Goal: Task Accomplishment & Management: Complete application form

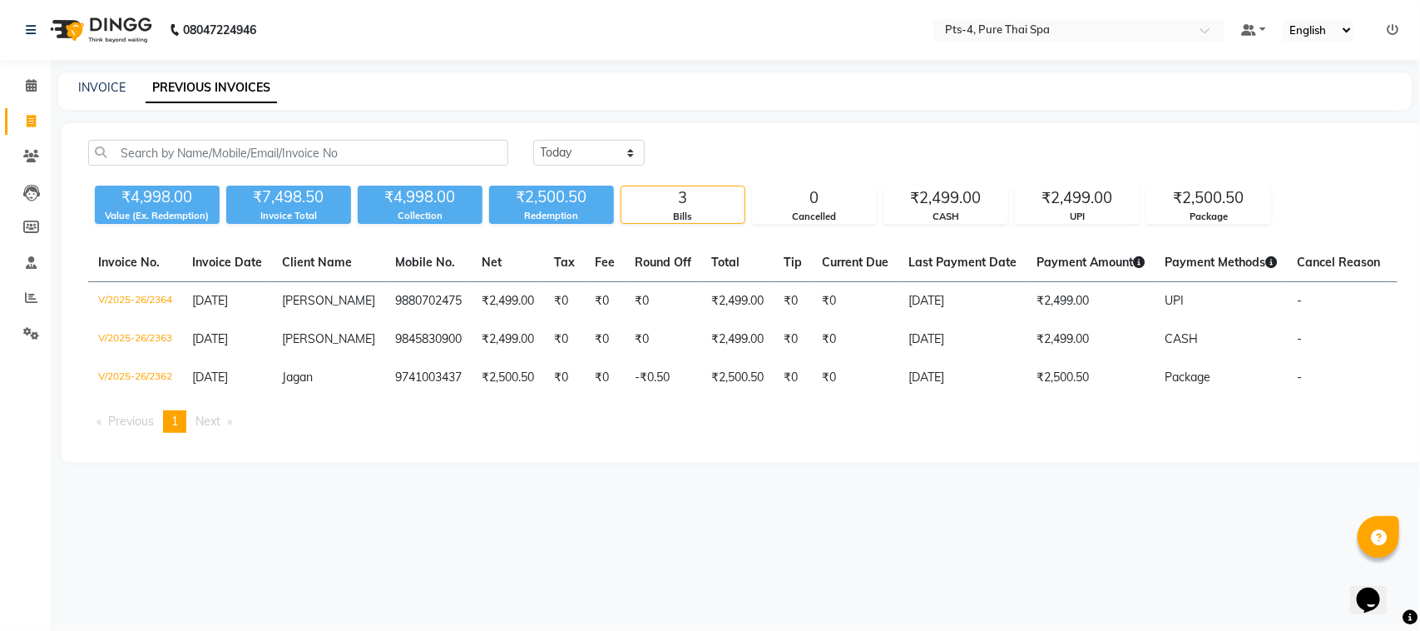
click at [97, 80] on link "INVOICE" at bounding box center [101, 87] width 47 height 15
select select "service"
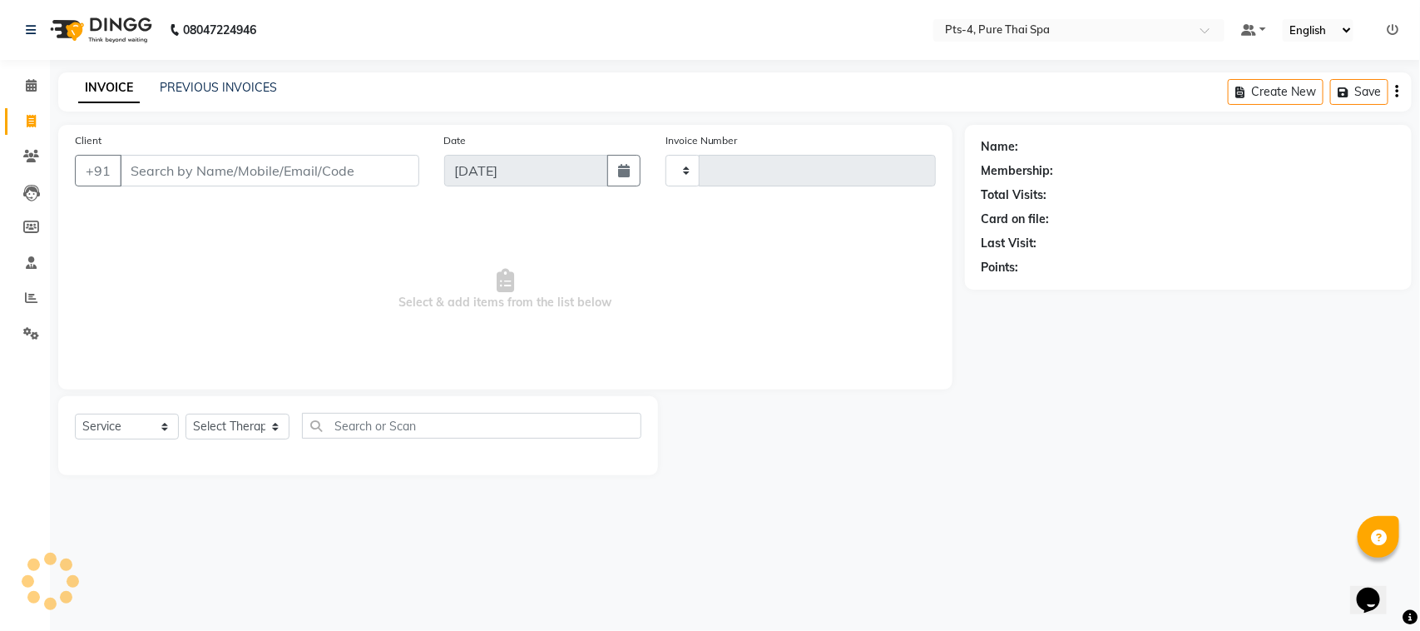
type input "2365"
select select "6459"
click at [154, 176] on input "Client" at bounding box center [269, 171] width 299 height 32
type input "7676302815"
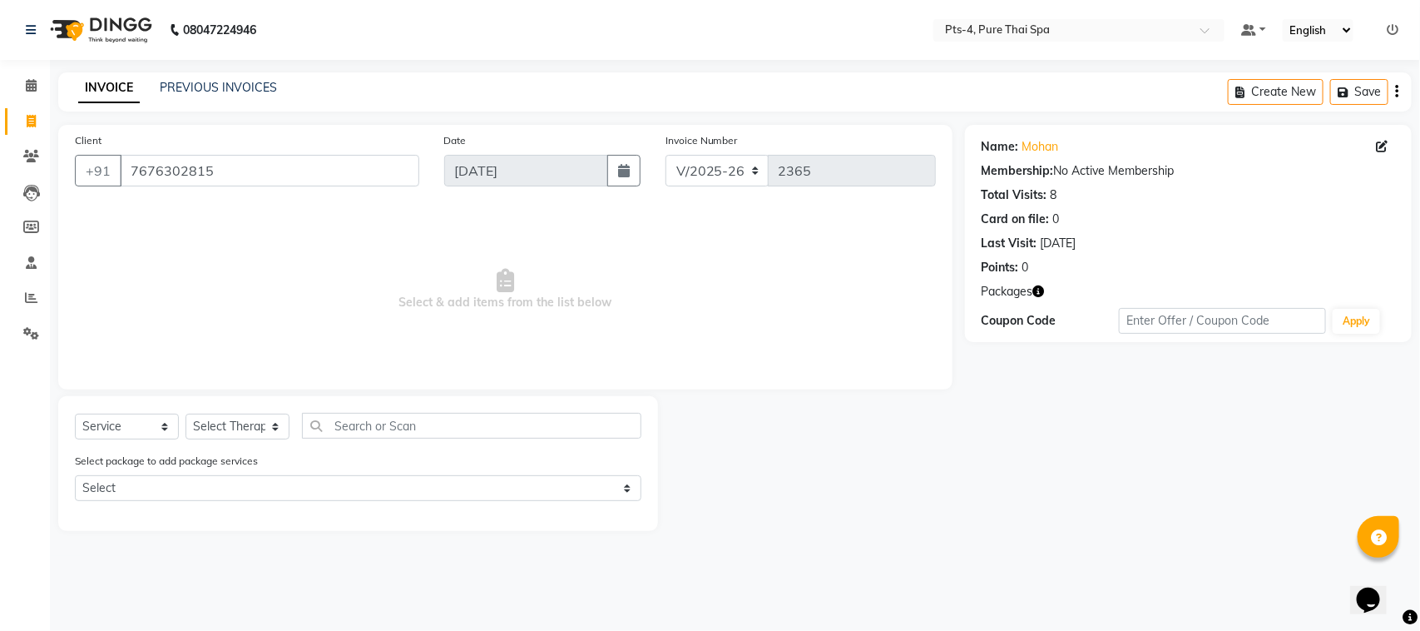
click at [219, 472] on div "Select package to add package services Select PTS PACKAGE (20K)25 SERVICES" at bounding box center [357, 480] width 591 height 56
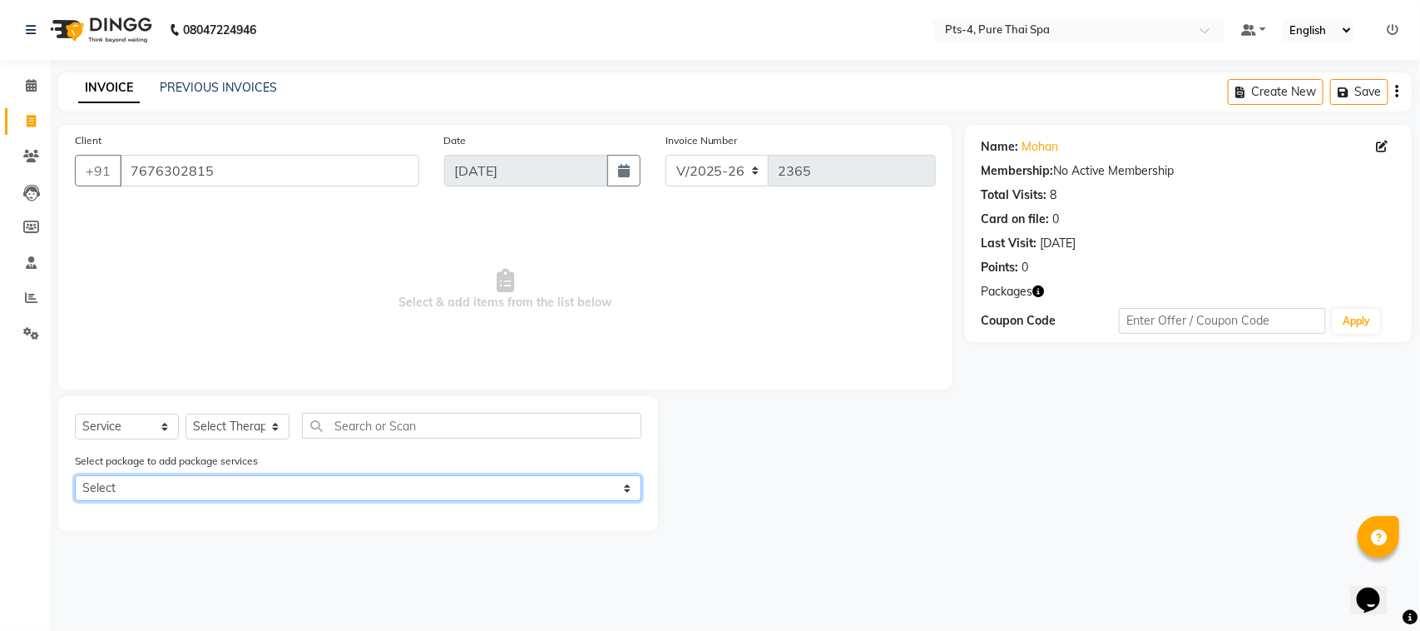
click at [230, 493] on select "Select PTS PACKAGE (20K)25 SERVICES" at bounding box center [358, 488] width 567 height 26
select select "1: Object"
click at [75, 475] on select "Select PTS PACKAGE (20K)25 SERVICES" at bounding box center [358, 488] width 567 height 26
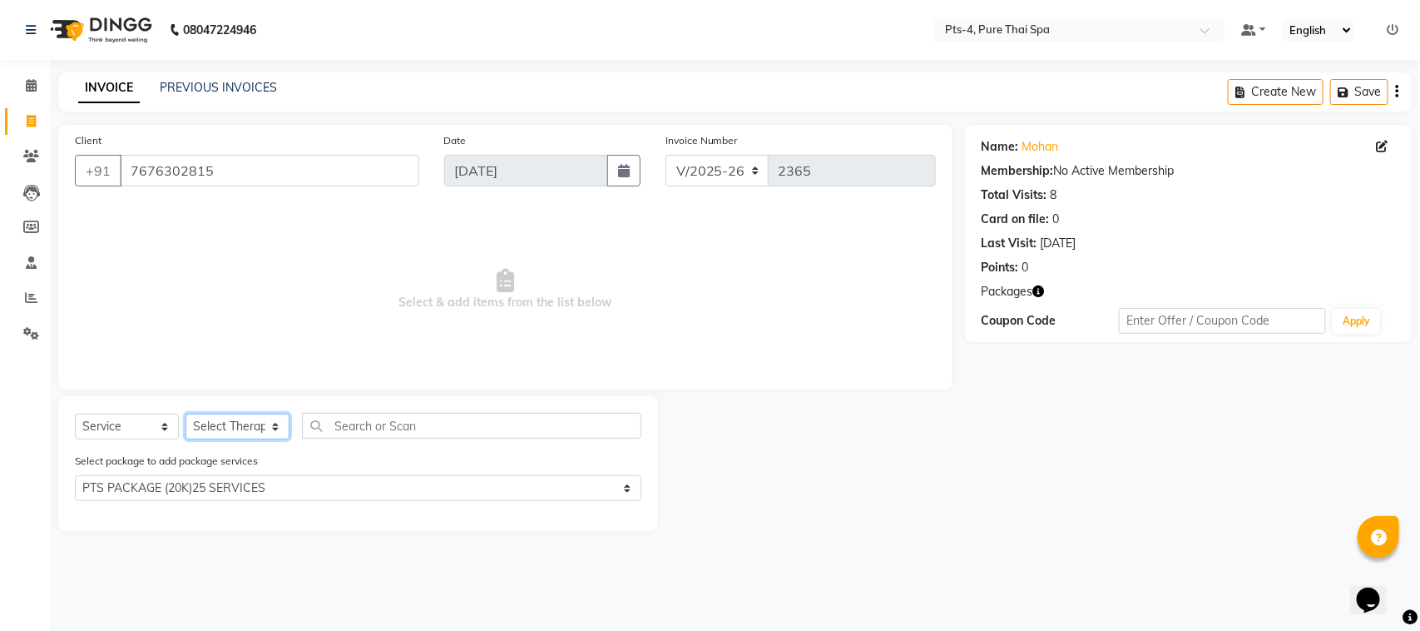
click at [242, 425] on select "Select Therapist [PERSON_NAME] NE [PERSON_NAME] anyone [PERSON_NAME] Candy FON …" at bounding box center [238, 426] width 104 height 26
select select "89914"
click at [186, 413] on select "Select Therapist [PERSON_NAME] NE [PERSON_NAME] anyone [PERSON_NAME] Candy FON …" at bounding box center [238, 426] width 104 height 26
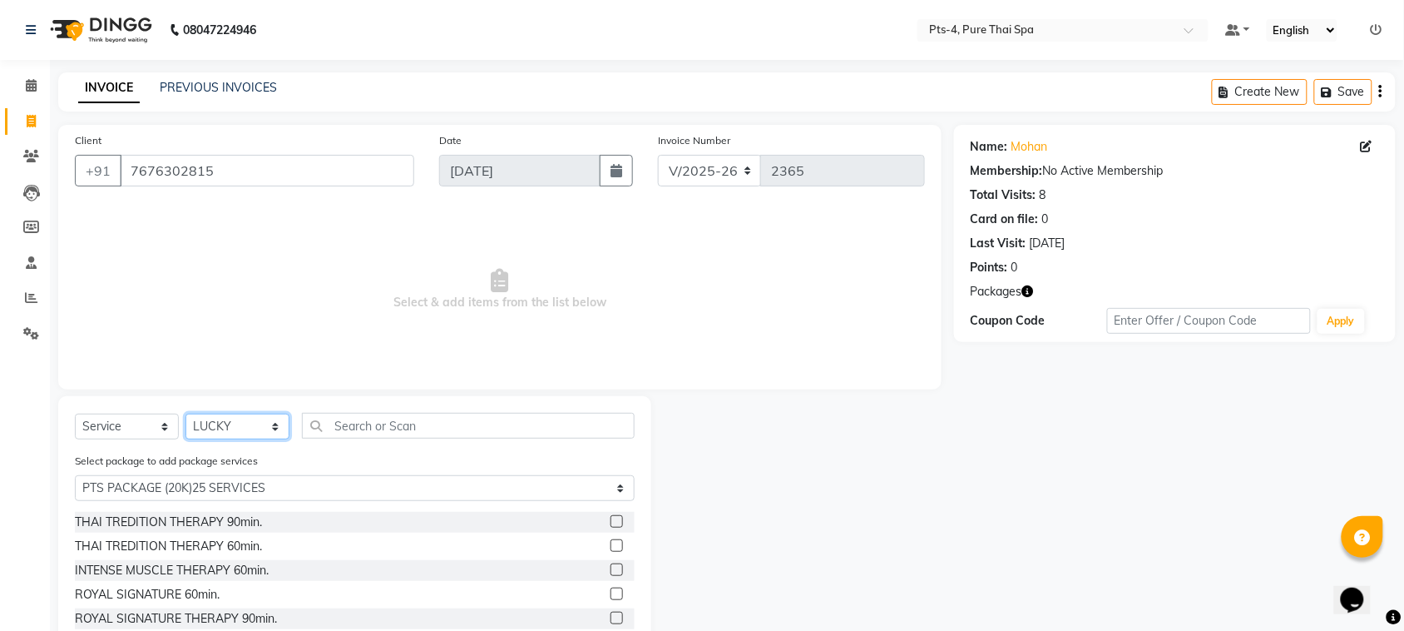
scroll to position [75, 0]
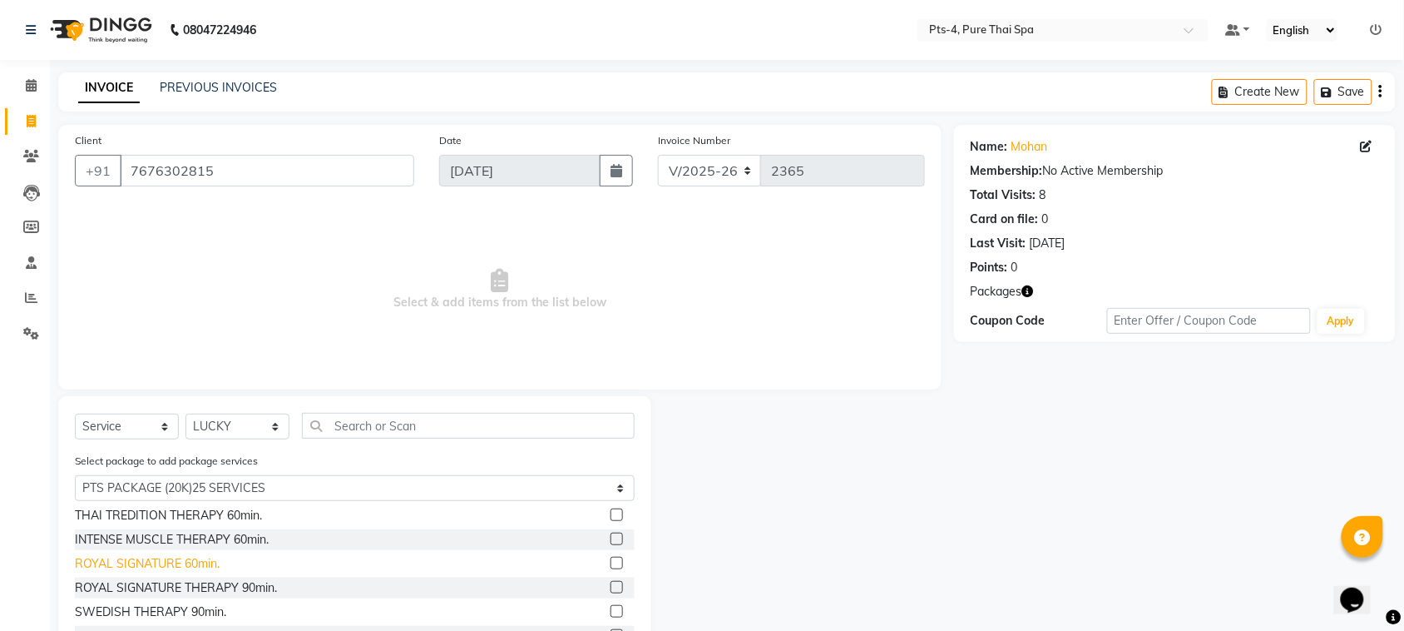
click at [126, 564] on div "ROYAL SIGNATURE 60min." at bounding box center [147, 563] width 145 height 17
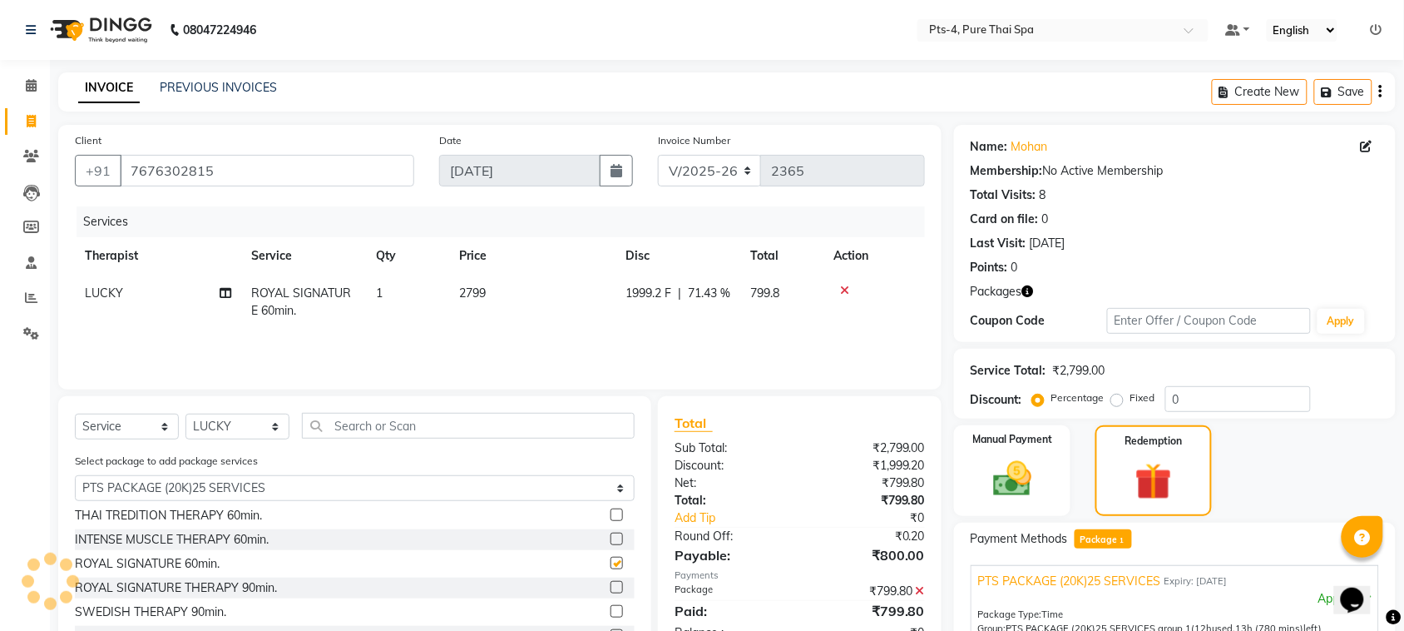
checkbox input "false"
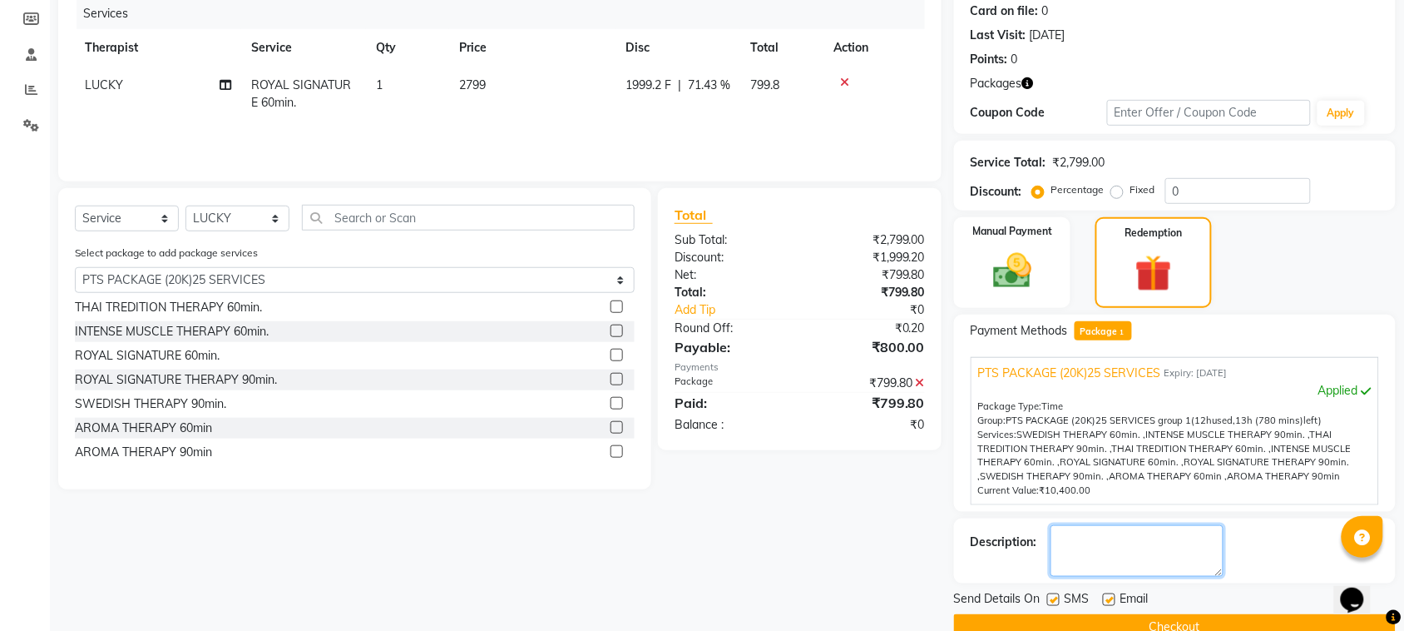
click at [1107, 546] on textarea at bounding box center [1137, 551] width 173 height 52
click at [1092, 542] on textarea at bounding box center [1137, 551] width 173 height 52
paste textarea "pts-3-432"
type textarea "pts-3-432"
click at [1113, 599] on label at bounding box center [1109, 599] width 12 height 12
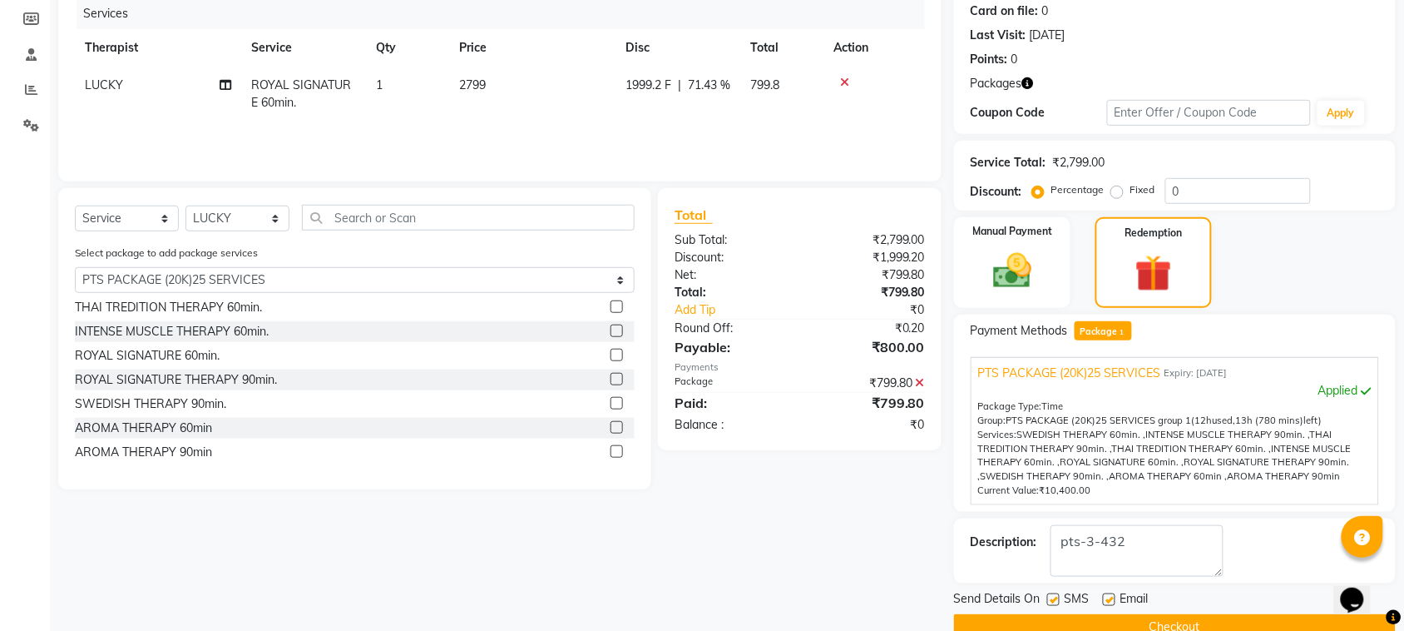
click at [1113, 599] on input "checkbox" at bounding box center [1108, 600] width 11 height 11
checkbox input "false"
click at [1054, 596] on label at bounding box center [1053, 599] width 12 height 12
click at [1054, 596] on input "checkbox" at bounding box center [1052, 600] width 11 height 11
checkbox input "false"
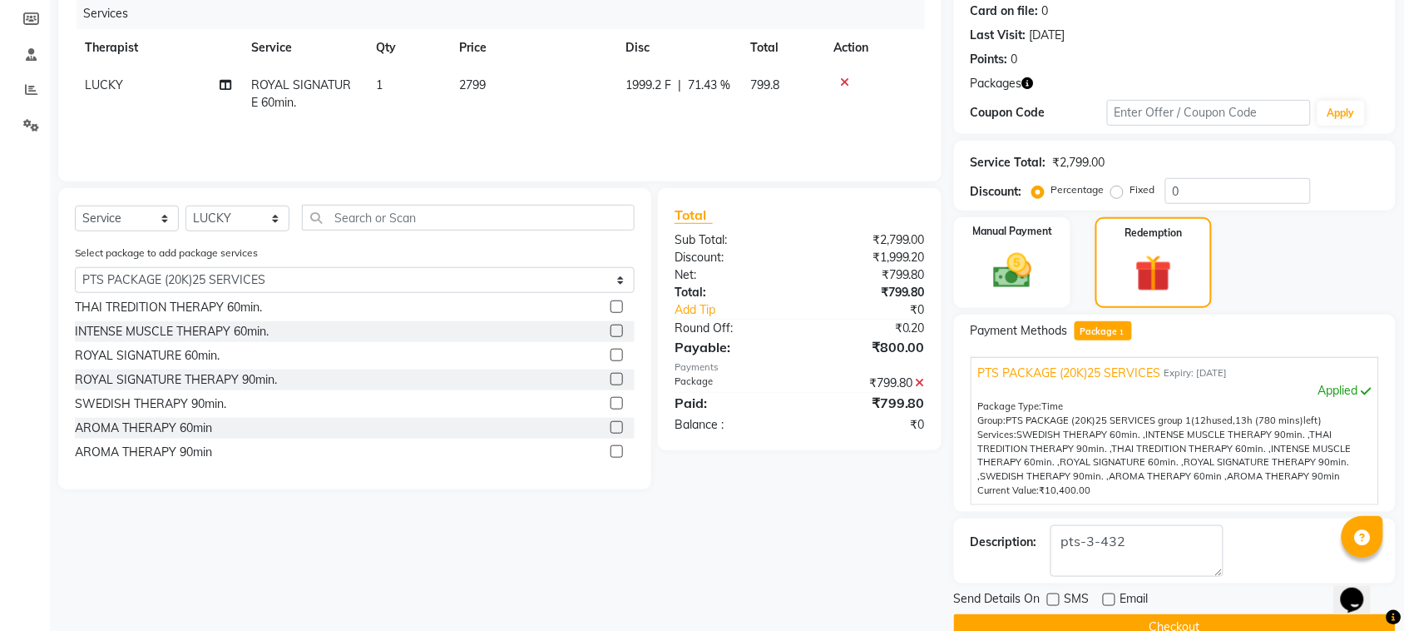
scroll to position [241, 0]
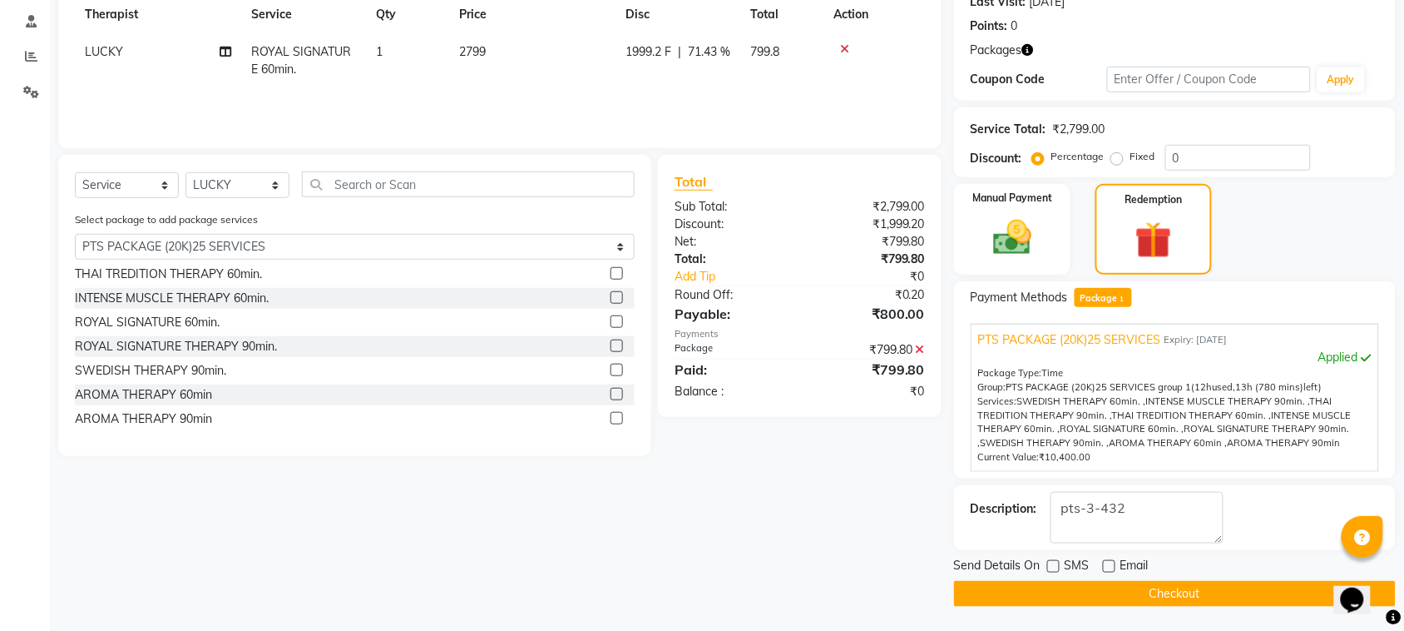
click at [1113, 593] on button "Checkout" at bounding box center [1175, 594] width 442 height 26
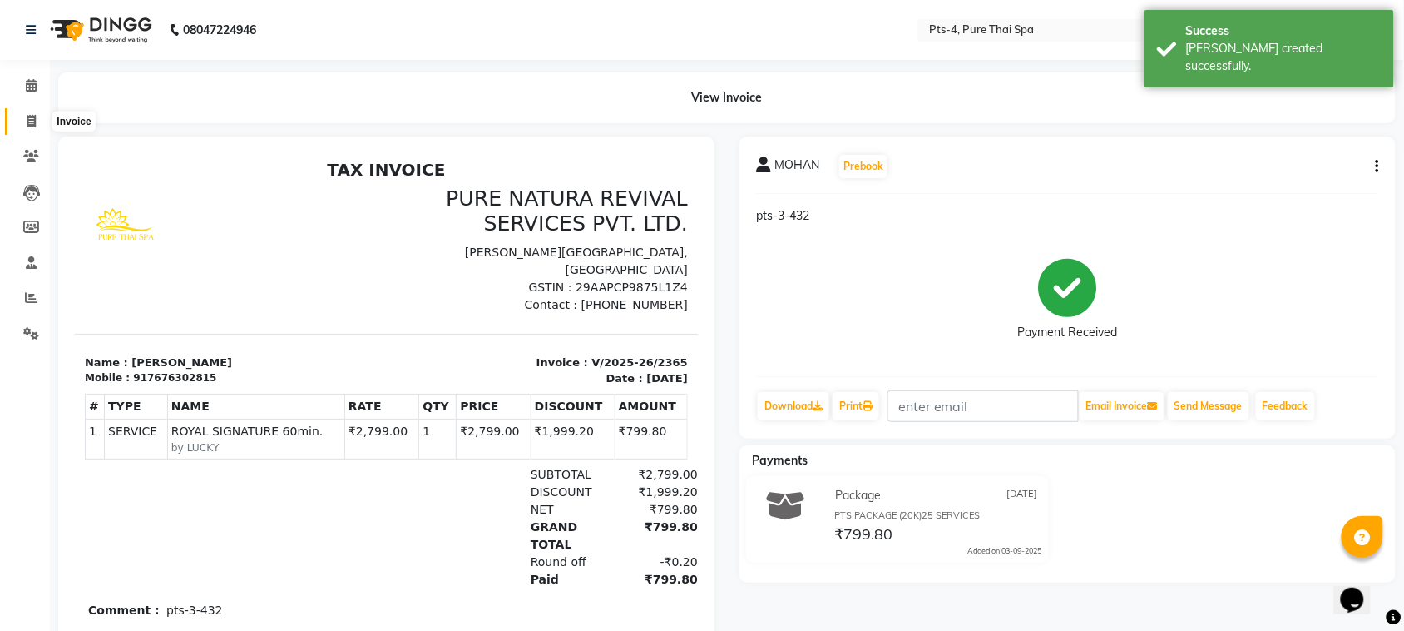
click at [23, 112] on span at bounding box center [31, 121] width 29 height 19
select select "6459"
select select "service"
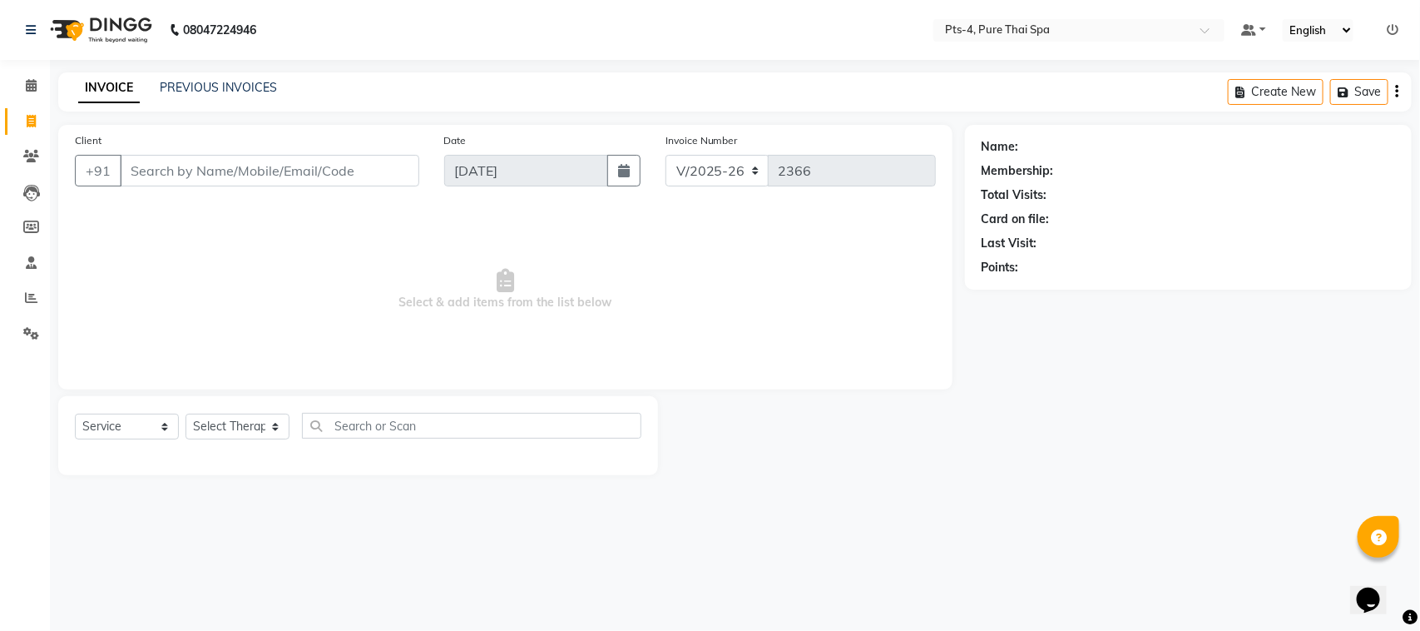
click at [217, 94] on div "PREVIOUS INVOICES" at bounding box center [218, 87] width 117 height 17
click at [227, 79] on div "PREVIOUS INVOICES" at bounding box center [218, 87] width 117 height 17
click at [227, 86] on link "PREVIOUS INVOICES" at bounding box center [218, 87] width 117 height 15
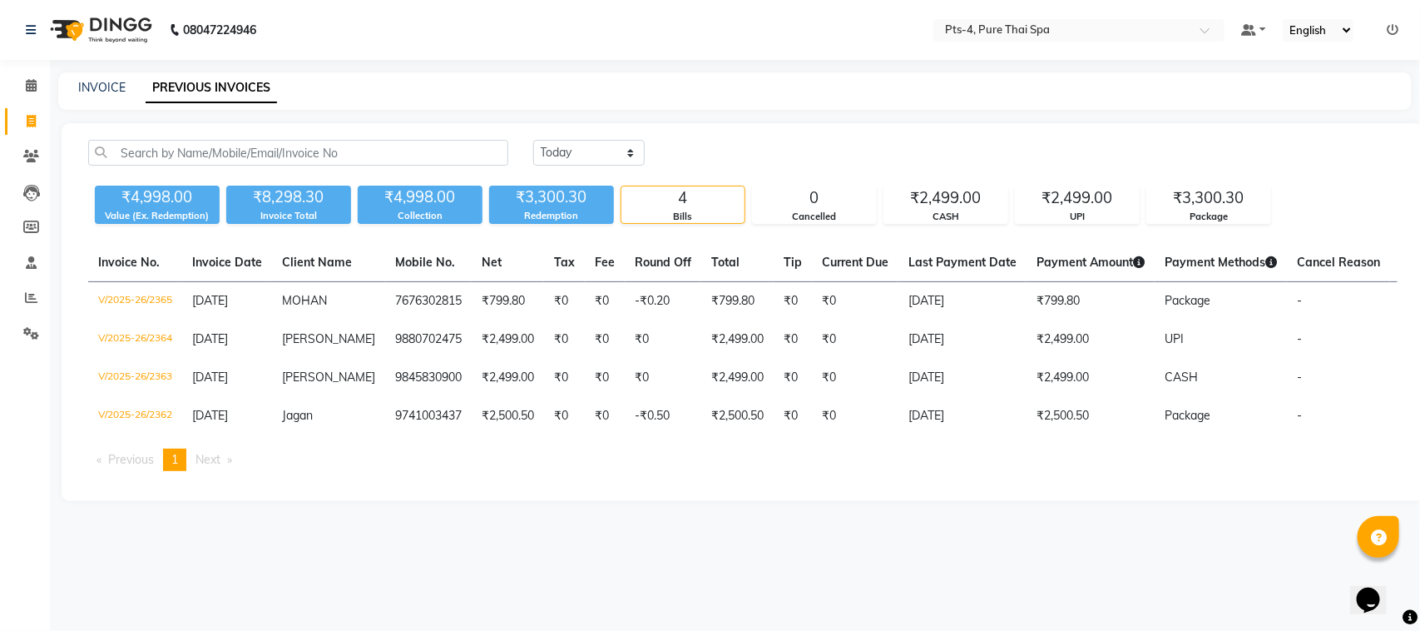
click at [488, 526] on main "INVOICE PREVIOUS INVOICES [DATE] [DATE] Custom Range ₹4,998.00 Value (Ex. Redem…" at bounding box center [735, 298] width 1370 height 453
